Goal: Check status

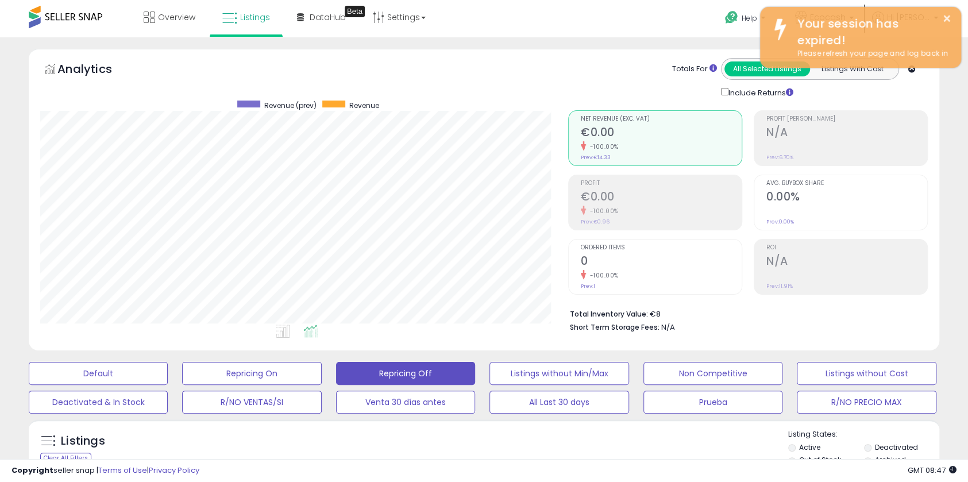
scroll to position [236, 528]
